Goal: Transaction & Acquisition: Book appointment/travel/reservation

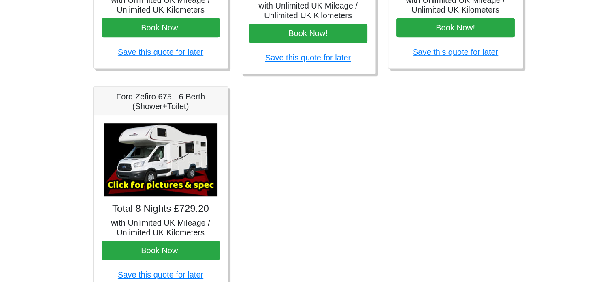
scroll to position [526, 0]
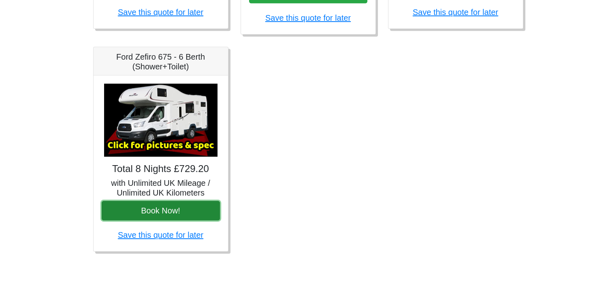
click at [164, 210] on button "Book Now!" at bounding box center [161, 210] width 118 height 19
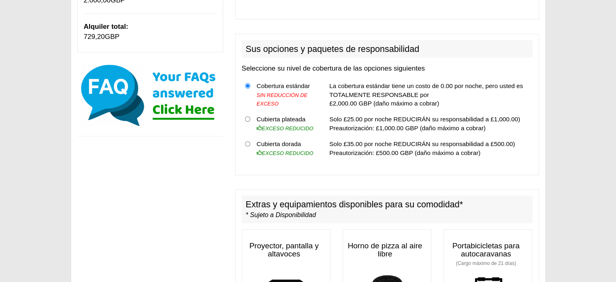
scroll to position [253, 0]
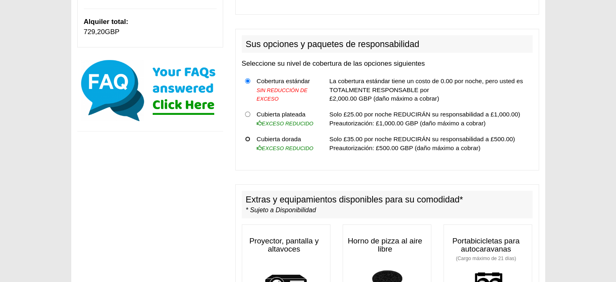
click at [246, 136] on input "radio" at bounding box center [247, 138] width 5 height 5
radio input "true"
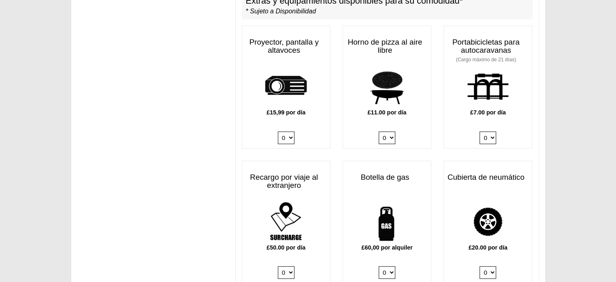
scroll to position [492, 0]
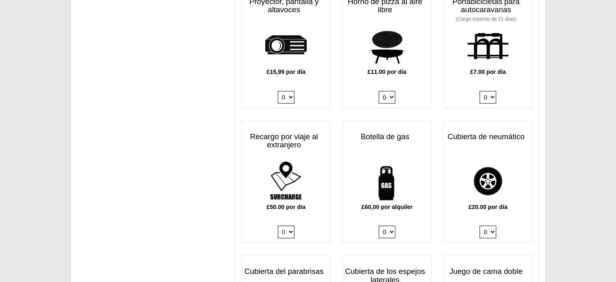
click at [389, 225] on select "0 1" at bounding box center [387, 231] width 17 height 13
select select "Gas Bottle x QTY 1 @ 60.00 GBP per hire."
click at [379, 225] on select "0 1" at bounding box center [387, 231] width 17 height 13
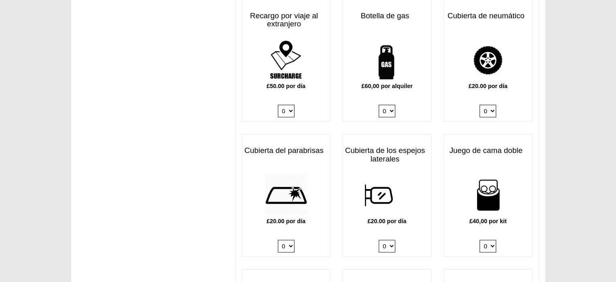
scroll to position [614, 0]
click at [284, 239] on select "0 1" at bounding box center [286, 245] width 17 height 13
select select "Windscreen Cover @ 20.00 GBP per day."
click at [278, 239] on select "0 1" at bounding box center [286, 245] width 17 height 13
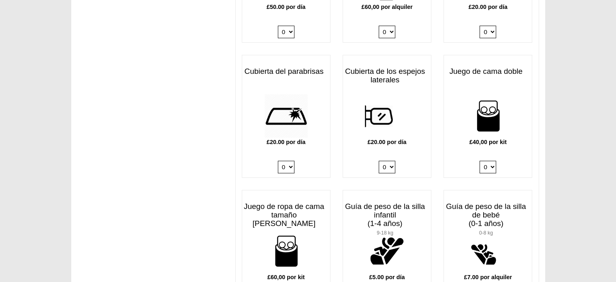
scroll to position [735, 0]
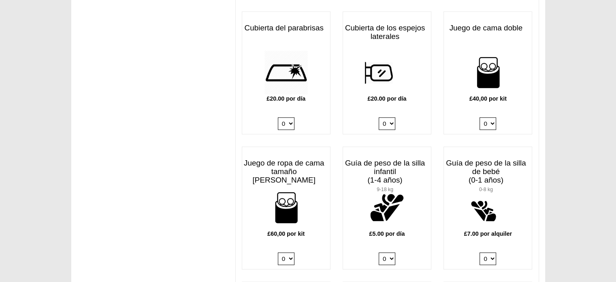
click at [492, 117] on select "0 1 2 3 4" at bounding box center [488, 123] width 17 height 13
click at [516, 129] on div "Proyector, pantalla y altavoces £15,99 por día 0 1 Horno de pizza al aire libre…" at bounding box center [387, 214] width 303 height 945
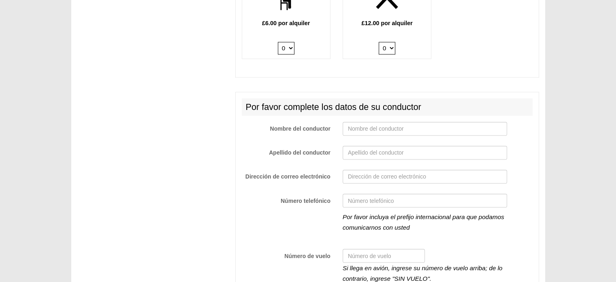
scroll to position [1464, 0]
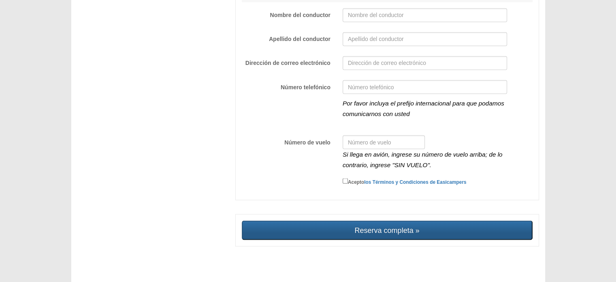
click at [402, 226] on input "Reserva completa »" at bounding box center [387, 229] width 291 height 19
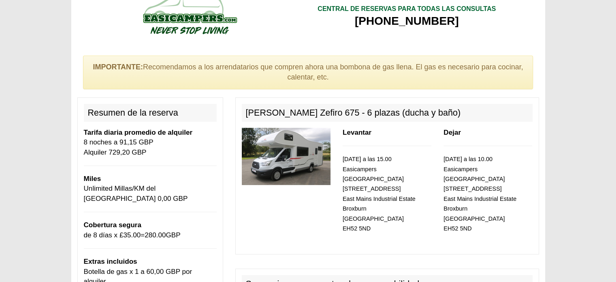
scroll to position [0, 0]
